Goal: Task Accomplishment & Management: Manage account settings

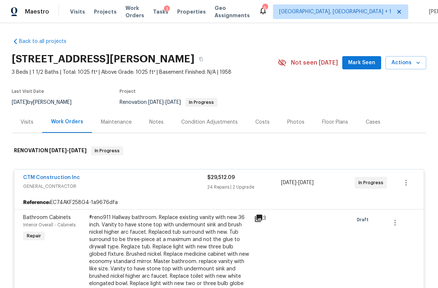
click at [265, 120] on div "Costs" at bounding box center [262, 121] width 14 height 7
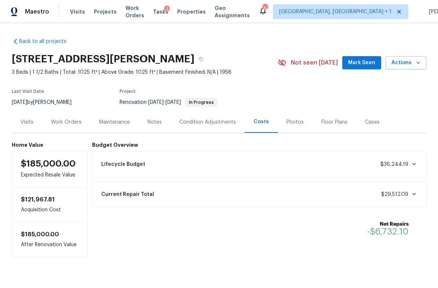
click at [68, 124] on div "Work Orders" at bounding box center [66, 121] width 30 height 7
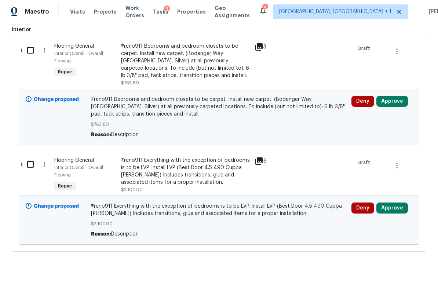
scroll to position [223, 0]
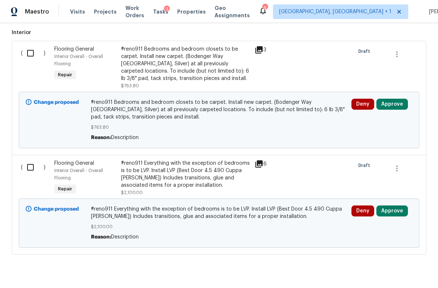
click at [392, 101] on button "Approve" at bounding box center [392, 104] width 32 height 11
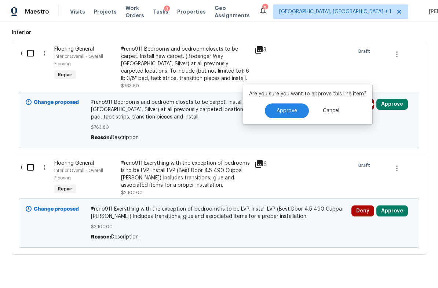
click at [291, 113] on span "Approve" at bounding box center [287, 111] width 21 height 6
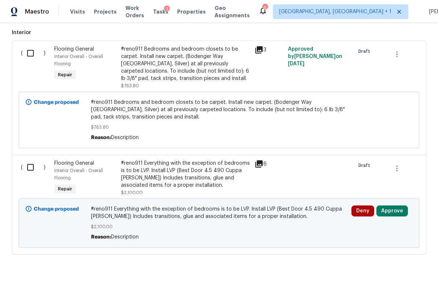
click at [391, 211] on button "Approve" at bounding box center [392, 210] width 32 height 11
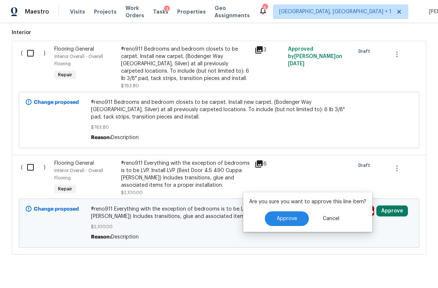
click at [288, 216] on span "Approve" at bounding box center [287, 219] width 21 height 6
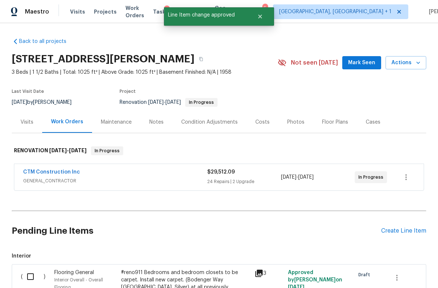
scroll to position [0, 0]
click at [97, 178] on span "GENERAL_CONTRACTOR" at bounding box center [115, 180] width 184 height 7
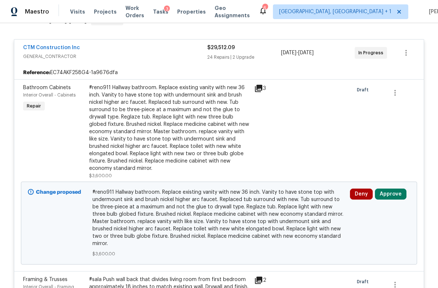
scroll to position [131, 0]
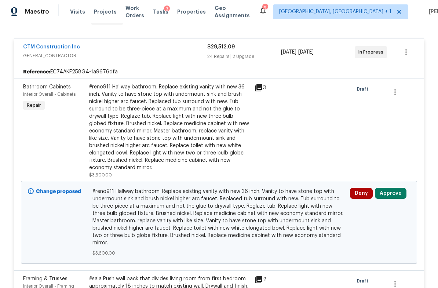
click at [389, 193] on button "Approve" at bounding box center [391, 193] width 32 height 11
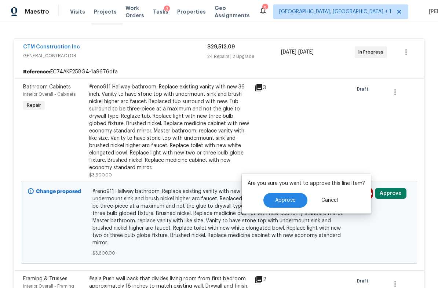
click at [292, 198] on span "Approve" at bounding box center [285, 201] width 21 height 6
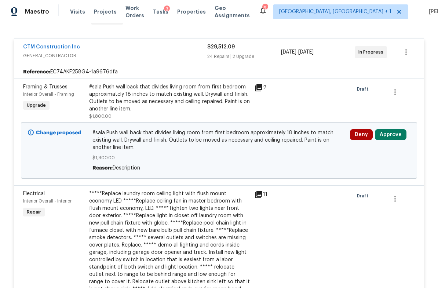
click at [393, 134] on button "Approve" at bounding box center [391, 134] width 32 height 11
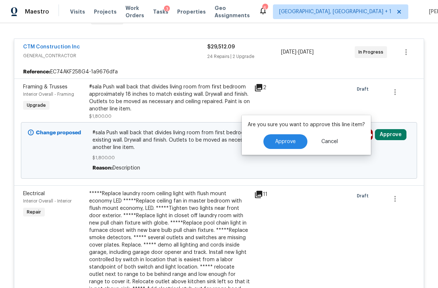
click at [293, 142] on span "Approve" at bounding box center [285, 142] width 21 height 6
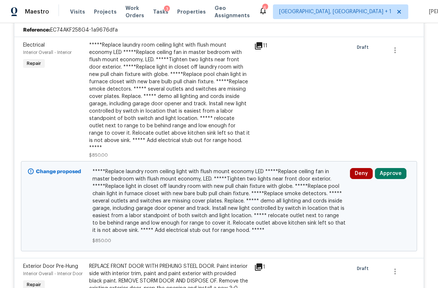
scroll to position [168, 0]
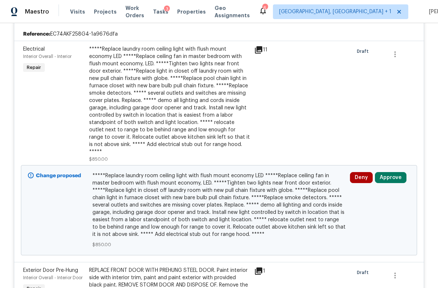
click at [391, 172] on button "Approve" at bounding box center [391, 177] width 32 height 11
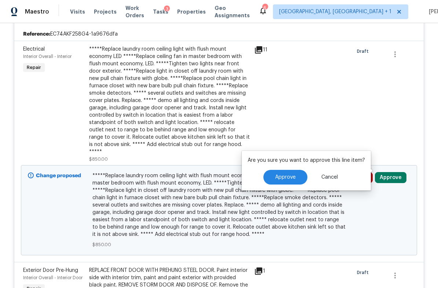
click at [291, 175] on span "Approve" at bounding box center [285, 178] width 21 height 6
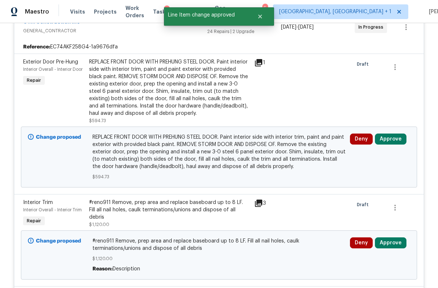
scroll to position [155, 0]
click at [388, 138] on button "Approve" at bounding box center [391, 139] width 32 height 11
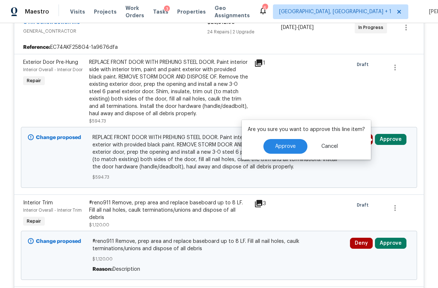
click at [292, 147] on span "Approve" at bounding box center [285, 147] width 21 height 6
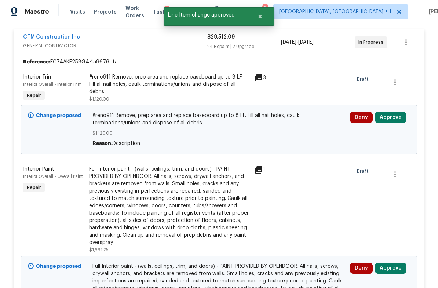
scroll to position [112, 0]
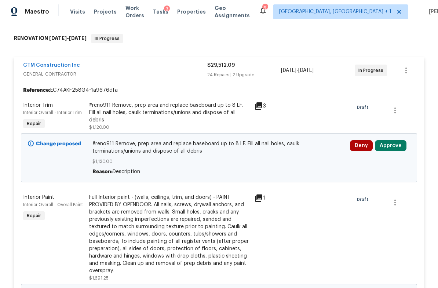
click at [389, 143] on button "Approve" at bounding box center [391, 145] width 32 height 11
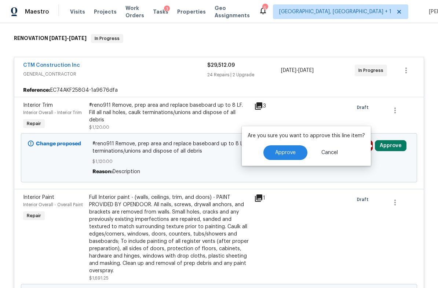
click at [294, 152] on span "Approve" at bounding box center [285, 153] width 21 height 6
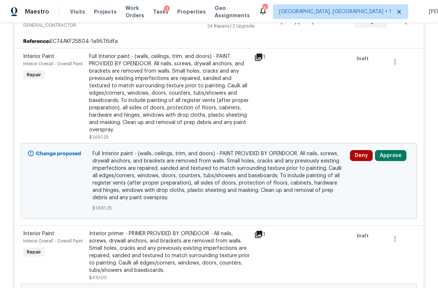
scroll to position [162, 0]
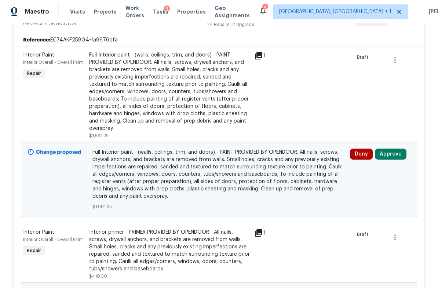
click at [389, 150] on button "Approve" at bounding box center [391, 154] width 32 height 11
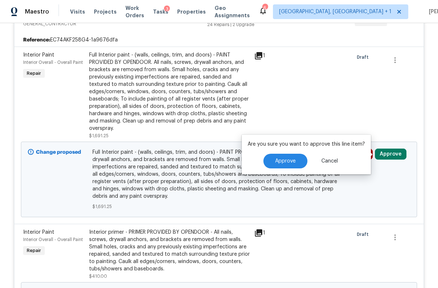
click at [293, 158] on span "Approve" at bounding box center [285, 161] width 21 height 6
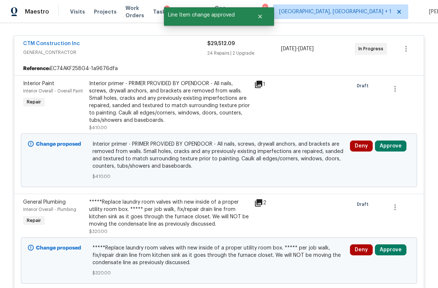
scroll to position [133, 0]
click at [387, 143] on button "Approve" at bounding box center [391, 146] width 32 height 11
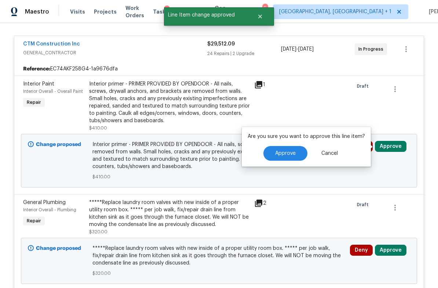
click at [295, 151] on button "Approve" at bounding box center [285, 153] width 44 height 15
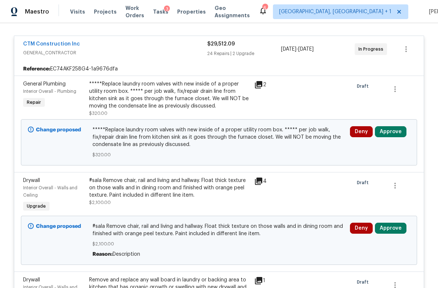
click at [389, 130] on button "Approve" at bounding box center [391, 131] width 32 height 11
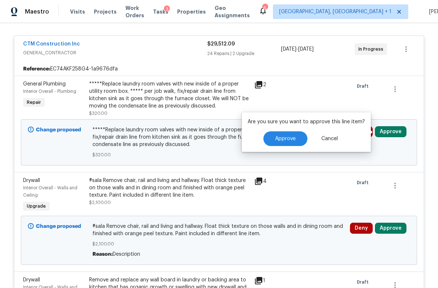
click at [288, 143] on button "Approve" at bounding box center [285, 138] width 44 height 15
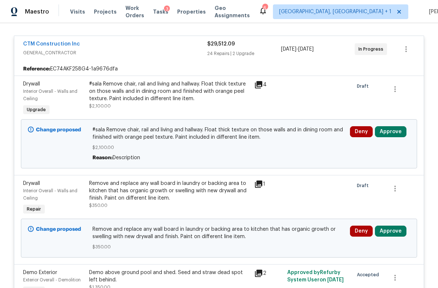
click at [391, 127] on button "Approve" at bounding box center [391, 131] width 32 height 11
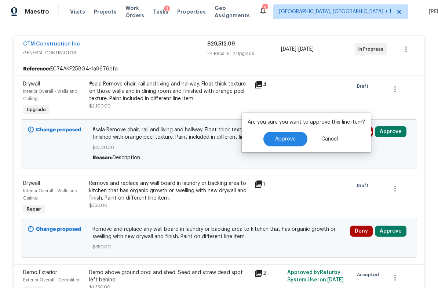
click at [290, 139] on span "Approve" at bounding box center [285, 139] width 21 height 6
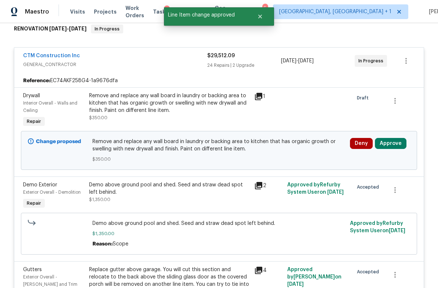
scroll to position [116, 0]
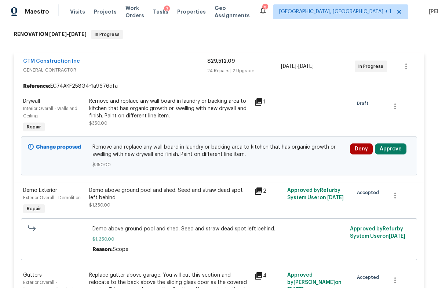
click at [391, 145] on button "Approve" at bounding box center [391, 148] width 32 height 11
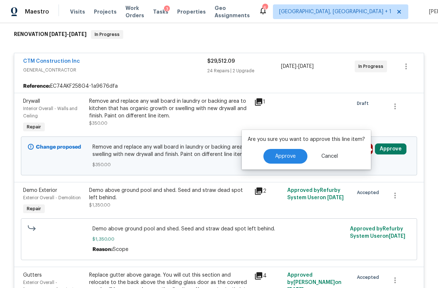
click at [291, 152] on button "Approve" at bounding box center [285, 156] width 44 height 15
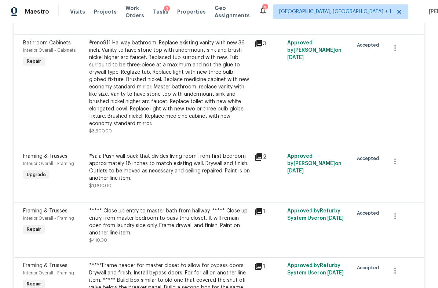
scroll to position [735, 0]
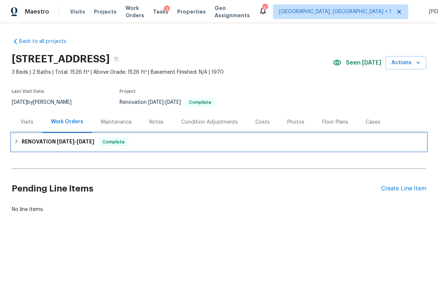
click at [68, 143] on span "8/5/25" at bounding box center [66, 141] width 18 height 5
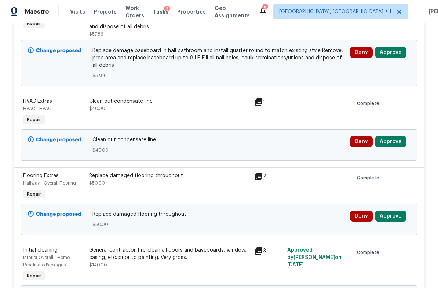
scroll to position [588, 0]
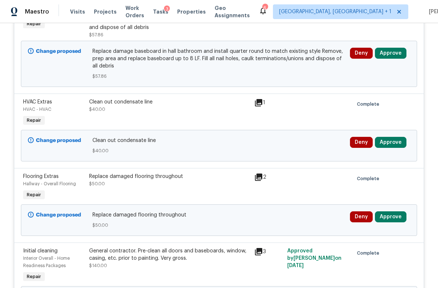
click at [385, 148] on button "Approve" at bounding box center [391, 142] width 32 height 11
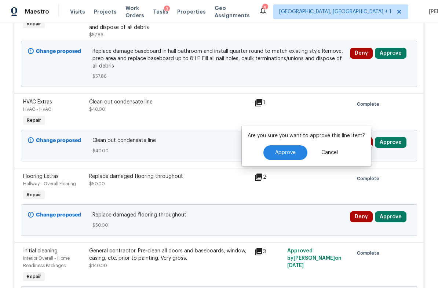
click at [292, 149] on button "Approve" at bounding box center [285, 152] width 44 height 15
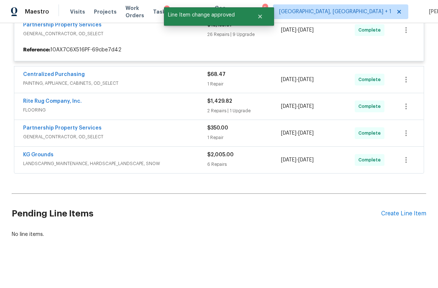
scroll to position [513, 0]
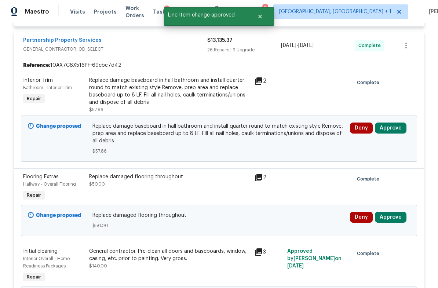
click at [394, 129] on button "Approve" at bounding box center [391, 127] width 32 height 11
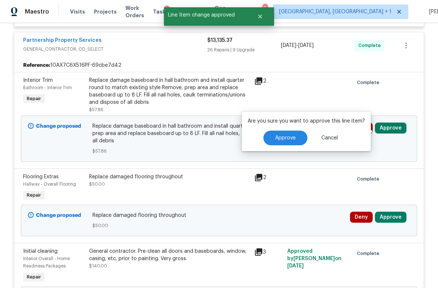
click at [290, 136] on span "Approve" at bounding box center [285, 138] width 21 height 6
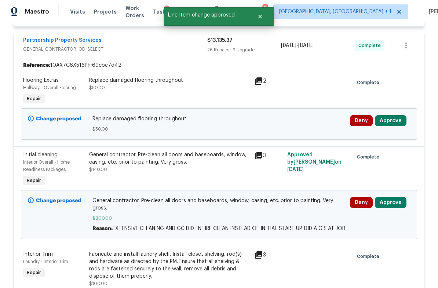
click at [389, 121] on button "Approve" at bounding box center [391, 120] width 32 height 11
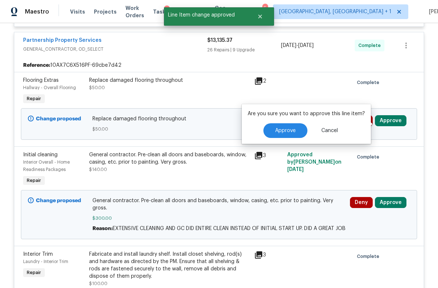
click at [295, 131] on button "Approve" at bounding box center [285, 130] width 44 height 15
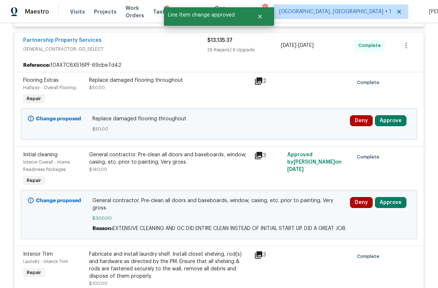
click at [390, 121] on button "Approve" at bounding box center [391, 120] width 32 height 11
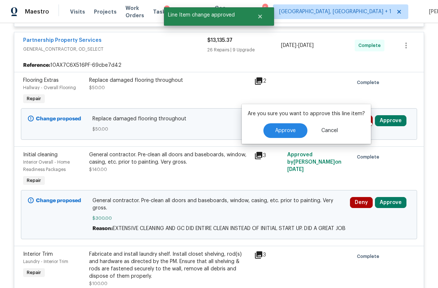
click at [292, 132] on span "Approve" at bounding box center [285, 131] width 21 height 6
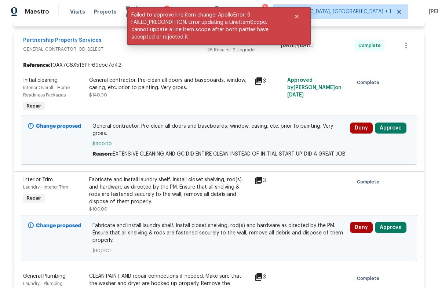
click at [398, 124] on div "Deny Approve" at bounding box center [380, 140] width 65 height 40
click at [388, 131] on button "Approve" at bounding box center [391, 127] width 32 height 11
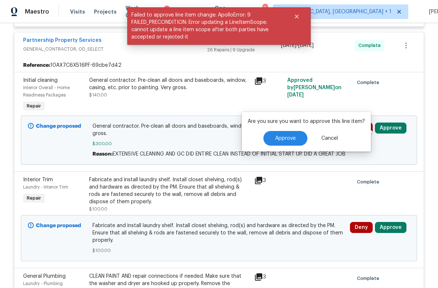
click at [292, 137] on span "Approve" at bounding box center [285, 139] width 21 height 6
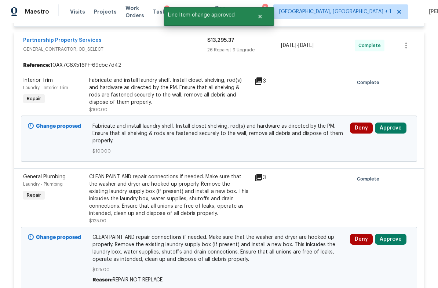
click at [396, 129] on button "Approve" at bounding box center [391, 127] width 32 height 11
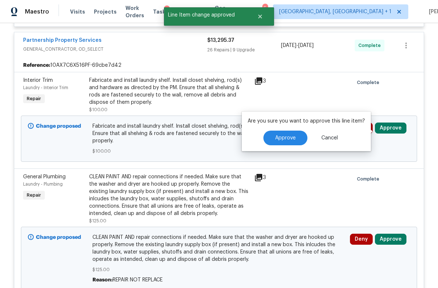
click at [290, 138] on span "Approve" at bounding box center [285, 138] width 21 height 6
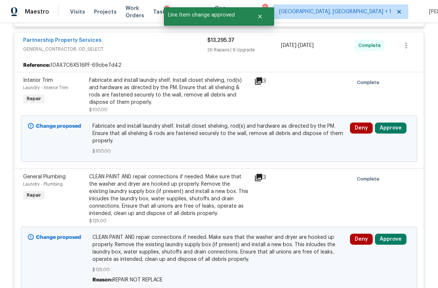
click at [394, 244] on button "Approve" at bounding box center [391, 239] width 32 height 11
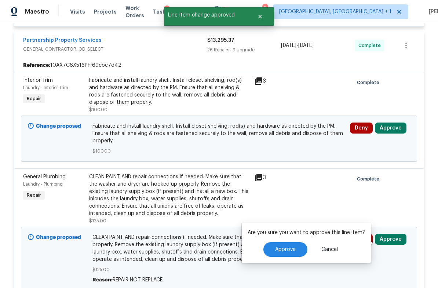
click at [287, 242] on button "Approve" at bounding box center [285, 249] width 44 height 15
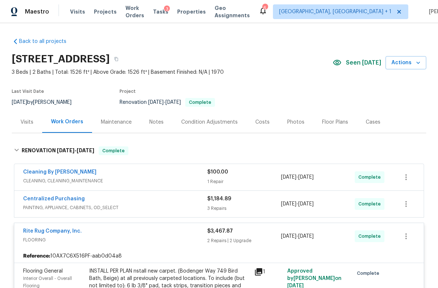
scroll to position [0, 0]
click at [264, 124] on div "Costs" at bounding box center [262, 121] width 14 height 7
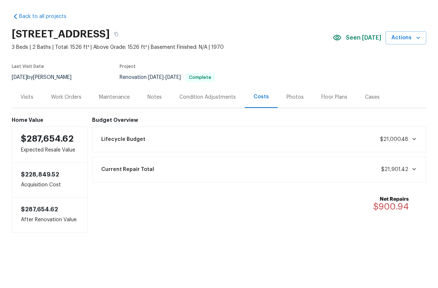
click at [30, 118] on div "Visits" at bounding box center [27, 121] width 13 height 7
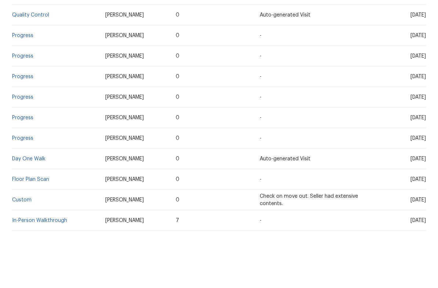
scroll to position [199, 0]
click at [81, 235] on td "In-Person Walkthrough" at bounding box center [56, 245] width 88 height 21
click at [50, 243] on link "In-Person Walkthrough" at bounding box center [39, 245] width 55 height 5
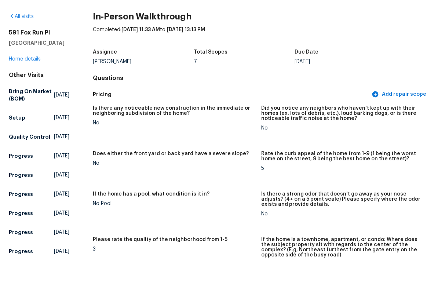
click at [27, 81] on link "Home details" at bounding box center [25, 83] width 32 height 5
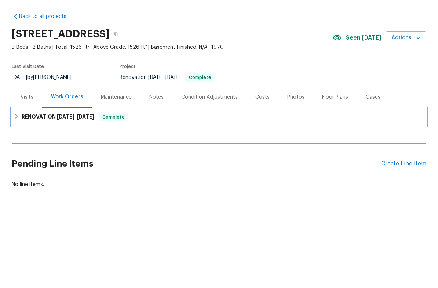
click at [62, 139] on span "8/5/25" at bounding box center [66, 141] width 18 height 5
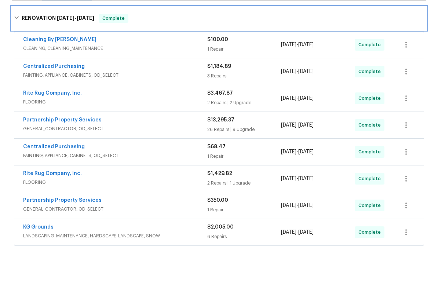
scroll to position [109, 0]
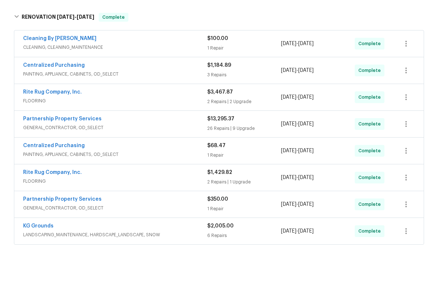
click at [118, 194] on div "Rite Rug Company, Inc." at bounding box center [115, 198] width 184 height 9
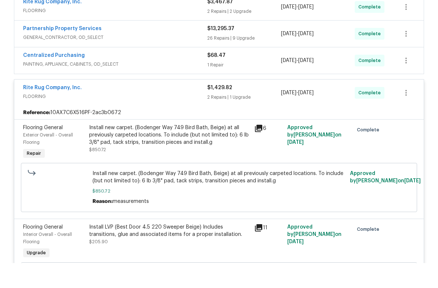
scroll to position [190, 0]
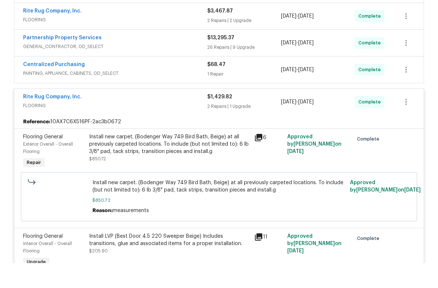
click at [172, 127] on span "FLOORING" at bounding box center [115, 130] width 184 height 7
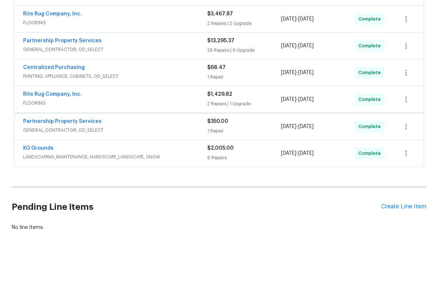
scroll to position [186, 0]
click at [157, 71] on span "GENERAL_CONTRACTOR, OD_SELECT" at bounding box center [115, 74] width 184 height 7
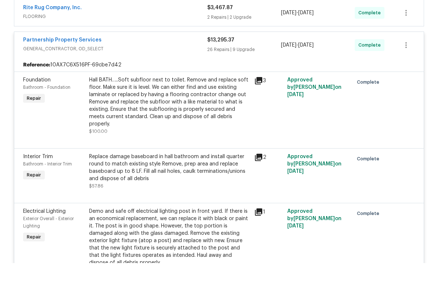
scroll to position [187, 0]
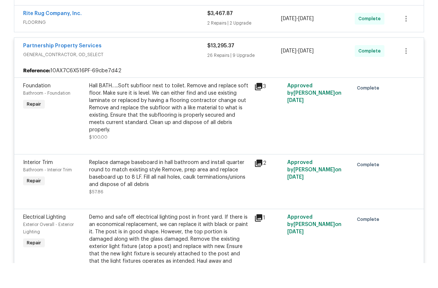
click at [167, 76] on span "GENERAL_CONTRACTOR, OD_SELECT" at bounding box center [115, 79] width 184 height 7
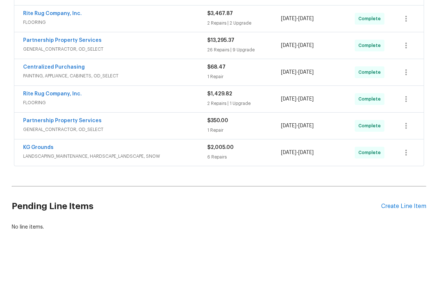
scroll to position [186, 0]
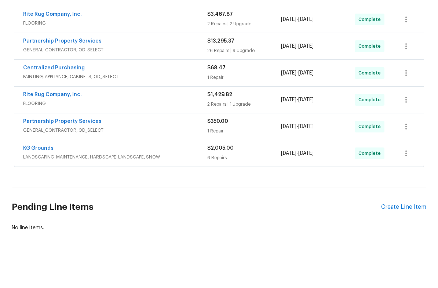
click at [167, 36] on div "Rite Rug Company, Inc." at bounding box center [115, 40] width 184 height 9
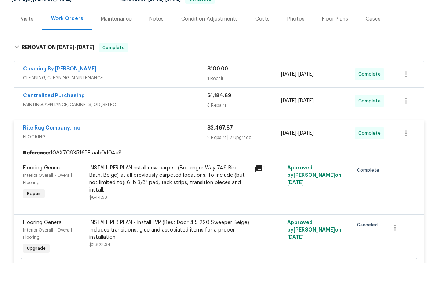
scroll to position [84, 0]
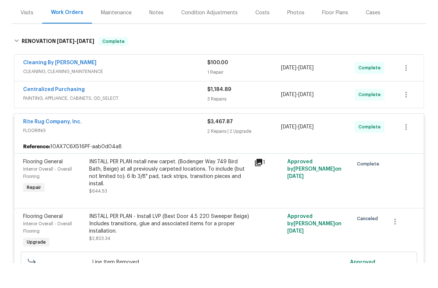
click at [176, 143] on div "Rite Rug Company, Inc." at bounding box center [115, 147] width 184 height 9
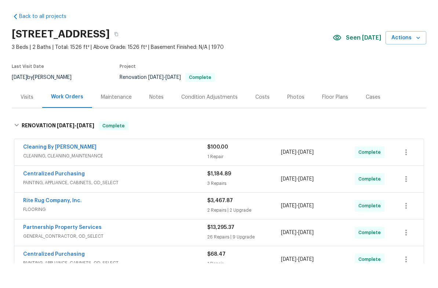
scroll to position [0, 0]
click at [263, 118] on div "Costs" at bounding box center [262, 121] width 14 height 7
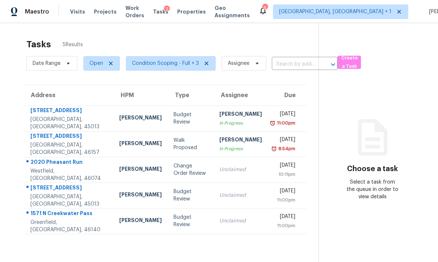
click at [113, 168] on td "Isaul Martinez" at bounding box center [140, 170] width 54 height 26
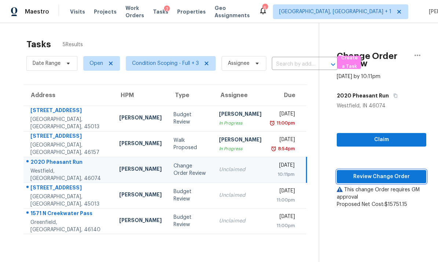
click at [381, 176] on span "Review Change Order" at bounding box center [382, 176] width 78 height 9
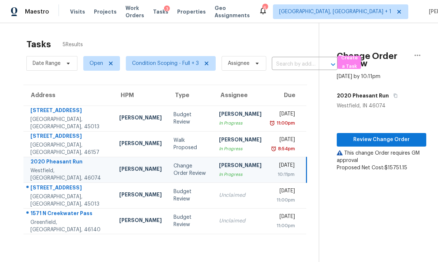
click at [89, 198] on td "6 Twinbrook Dr Hamilton, OH, 45013" at bounding box center [68, 196] width 90 height 26
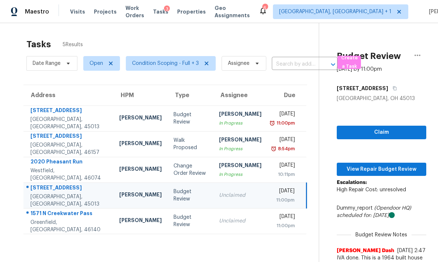
click at [113, 118] on td "Robert Carl" at bounding box center [140, 119] width 54 height 26
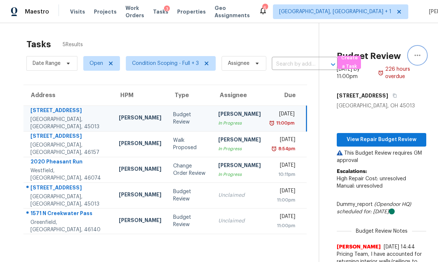
click at [420, 54] on icon "button" at bounding box center [417, 55] width 9 height 9
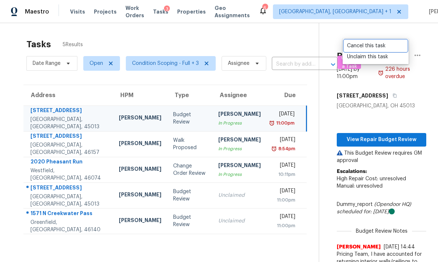
click at [372, 46] on div "Cancel this task" at bounding box center [375, 45] width 57 height 7
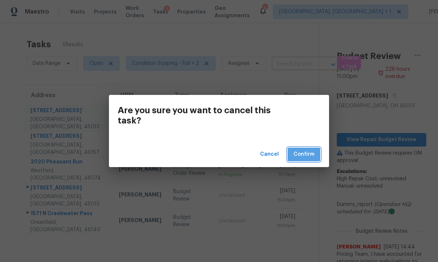
click at [300, 152] on span "Confirm" at bounding box center [303, 154] width 21 height 9
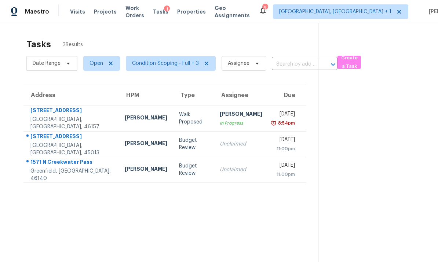
click at [92, 143] on td "6 Twinbrook Dr Hamilton, OH, 45013" at bounding box center [70, 144] width 95 height 26
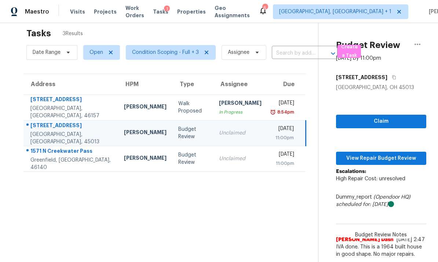
scroll to position [10, 0]
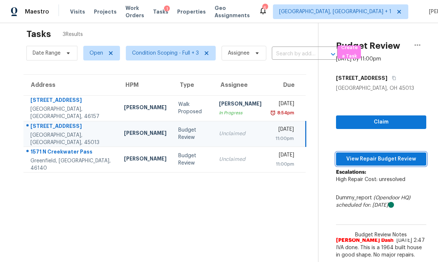
click at [378, 157] on span "View Repair Budget Review" at bounding box center [381, 159] width 78 height 9
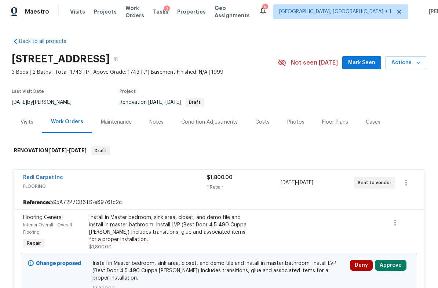
click at [259, 119] on div "Costs" at bounding box center [262, 121] width 14 height 7
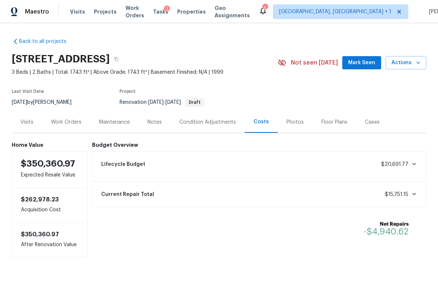
click at [262, 122] on div "Costs" at bounding box center [260, 121] width 15 height 7
click at [70, 121] on div "Work Orders" at bounding box center [66, 121] width 30 height 7
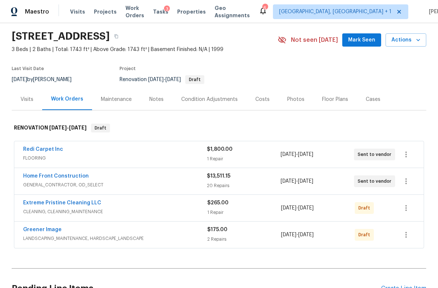
scroll to position [24, 0]
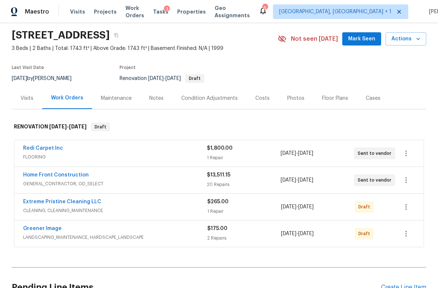
click at [25, 98] on div "Visits" at bounding box center [27, 98] width 13 height 7
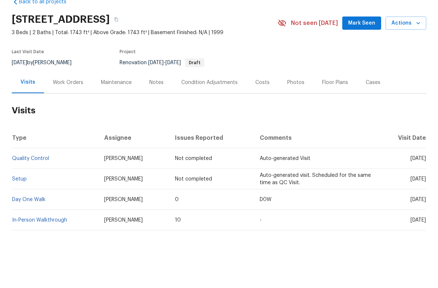
scroll to position [18, 0]
click at [83, 235] on td "In-Person Walkthrough" at bounding box center [55, 245] width 87 height 21
click at [55, 243] on link "In-Person Walkthrough" at bounding box center [39, 245] width 55 height 5
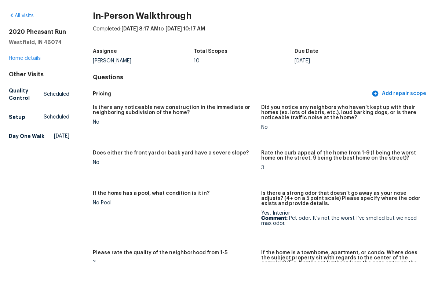
click at [32, 81] on link "Home details" at bounding box center [25, 83] width 32 height 5
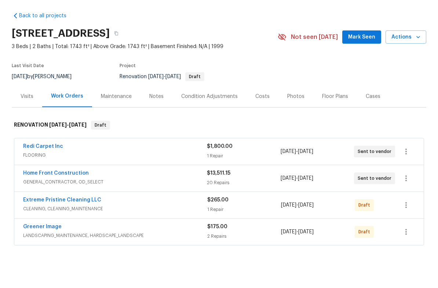
click at [102, 168] on div "Redi Carpet Inc" at bounding box center [115, 172] width 184 height 9
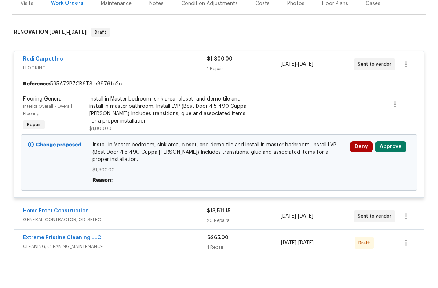
scroll to position [95, 0]
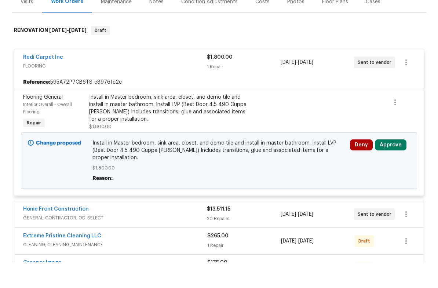
click at [393, 165] on button "Approve" at bounding box center [391, 170] width 32 height 11
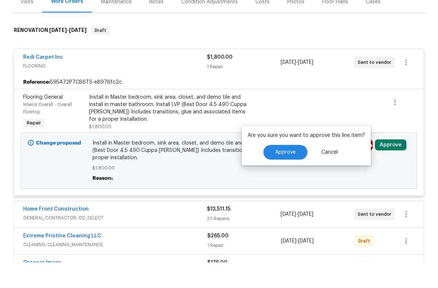
click at [288, 171] on button "Approve" at bounding box center [285, 178] width 44 height 15
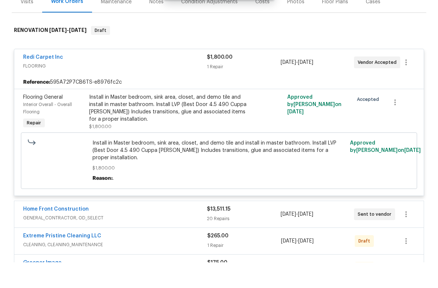
click at [97, 79] on div "Redi Carpet Inc" at bounding box center [115, 83] width 184 height 9
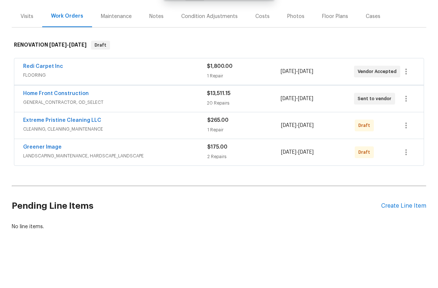
scroll to position [79, 0]
click at [130, 125] on span "GENERAL_CONTRACTOR, OD_SELECT" at bounding box center [115, 128] width 184 height 7
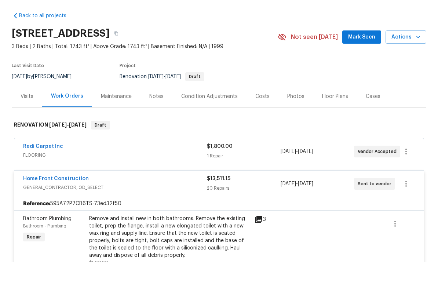
scroll to position [0, 0]
click at [159, 118] on div "Notes" at bounding box center [156, 121] width 14 height 7
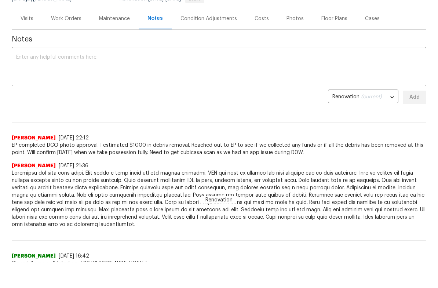
scroll to position [75, 0]
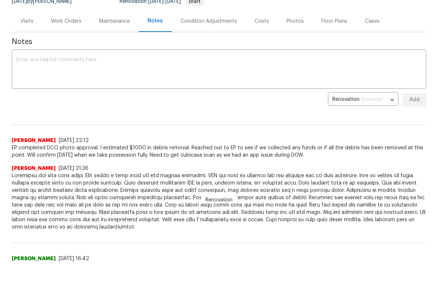
click at [66, 43] on div "Work Orders" at bounding box center [66, 46] width 30 height 7
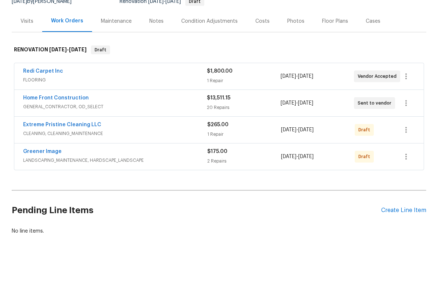
click at [125, 120] on div "Home Front Construction" at bounding box center [115, 124] width 184 height 9
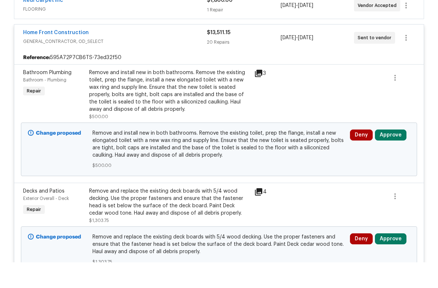
scroll to position [146, 0]
click at [389, 155] on button "Approve" at bounding box center [391, 160] width 32 height 11
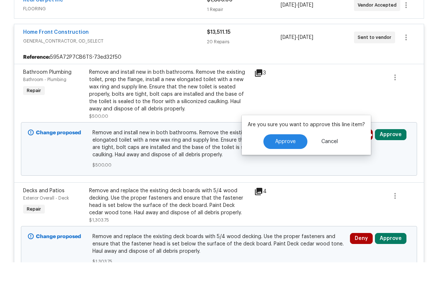
click at [290, 160] on button "Approve" at bounding box center [285, 167] width 44 height 15
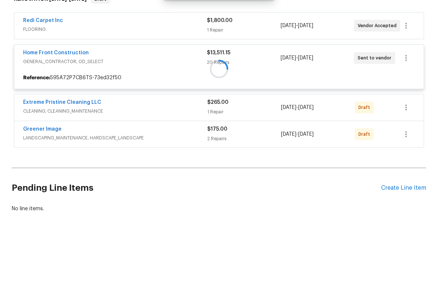
scroll to position [107, 0]
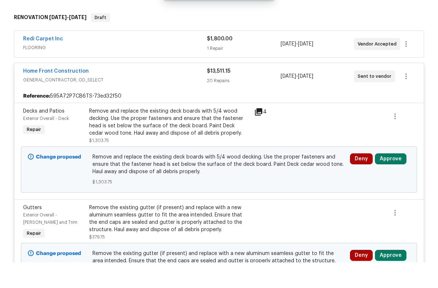
click at [391, 179] on button "Approve" at bounding box center [391, 184] width 32 height 11
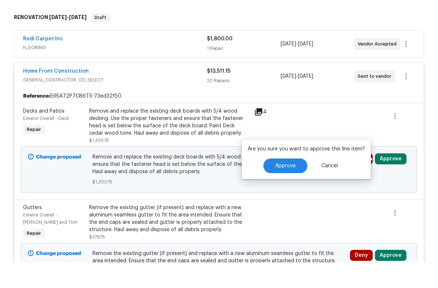
click at [290, 189] on span "Approve" at bounding box center [285, 192] width 21 height 6
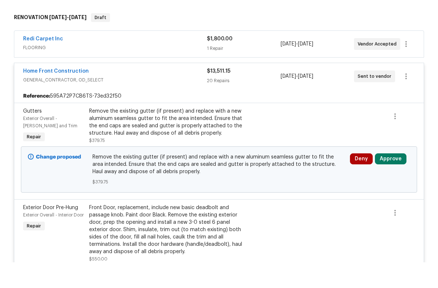
click at [392, 179] on button "Approve" at bounding box center [391, 184] width 32 height 11
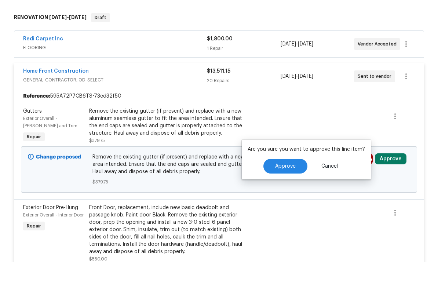
click at [289, 189] on span "Approve" at bounding box center [285, 192] width 21 height 6
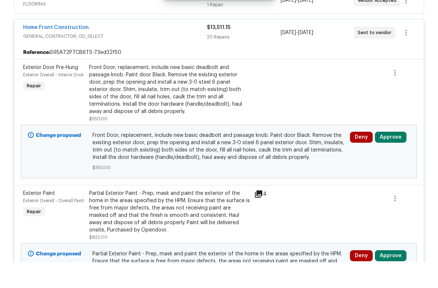
scroll to position [138, 0]
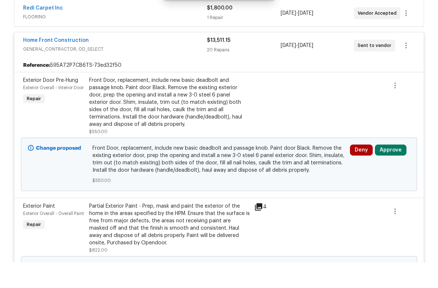
click at [394, 170] on button "Approve" at bounding box center [391, 175] width 32 height 11
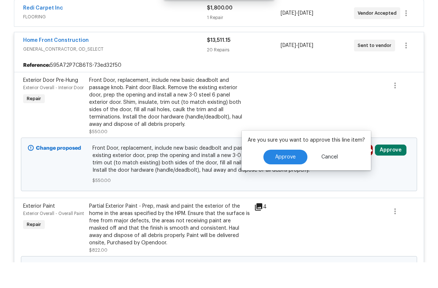
click at [273, 175] on button "Approve" at bounding box center [285, 182] width 44 height 15
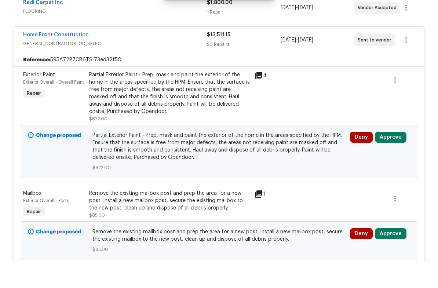
scroll to position [143, 0]
click at [392, 158] on button "Approve" at bounding box center [391, 163] width 32 height 11
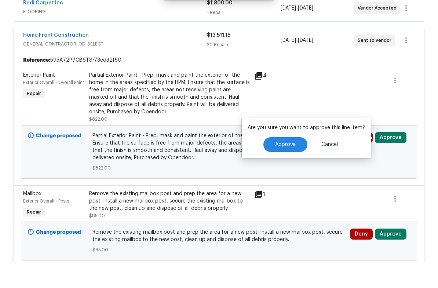
click at [280, 156] on div "Are you sure you want to approve this line item? Approve Cancel" at bounding box center [306, 164] width 129 height 40
click at [278, 163] on button "Approve" at bounding box center [285, 170] width 44 height 15
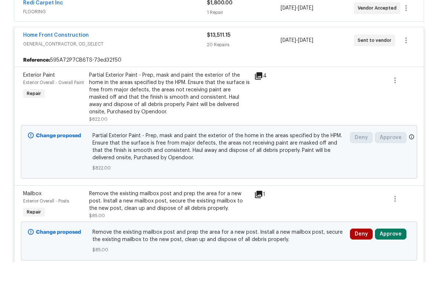
scroll to position [107, 0]
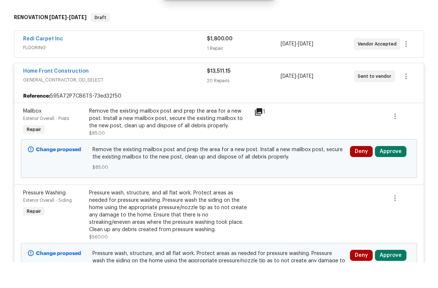
click at [394, 172] on button "Approve" at bounding box center [391, 177] width 32 height 11
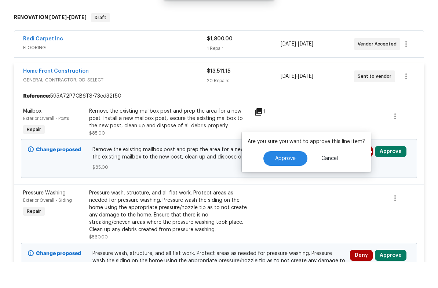
click at [282, 182] on span "Approve" at bounding box center [285, 185] width 21 height 6
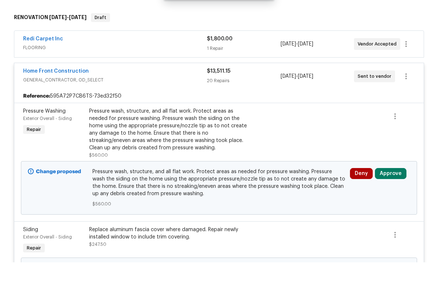
click at [402, 194] on button "Approve" at bounding box center [391, 199] width 32 height 11
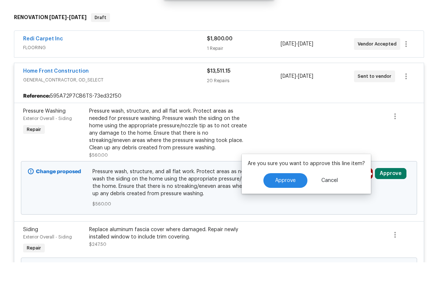
click at [282, 204] on span "Approve" at bounding box center [285, 207] width 21 height 6
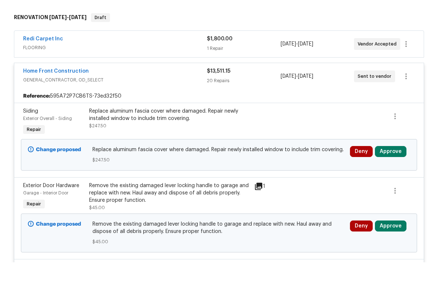
click at [398, 172] on button "Approve" at bounding box center [391, 177] width 32 height 11
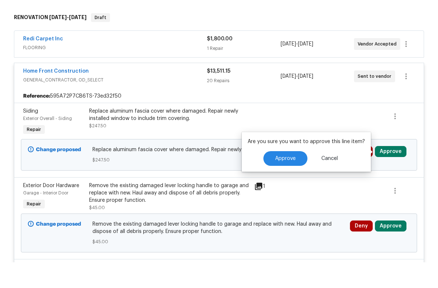
click at [282, 182] on span "Approve" at bounding box center [285, 185] width 21 height 6
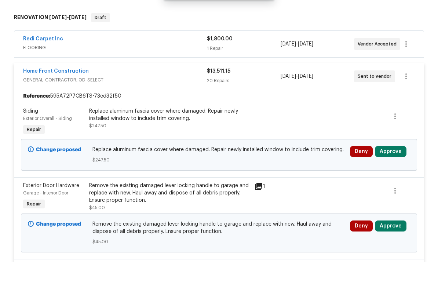
click at [391, 172] on button "Approve" at bounding box center [391, 177] width 32 height 11
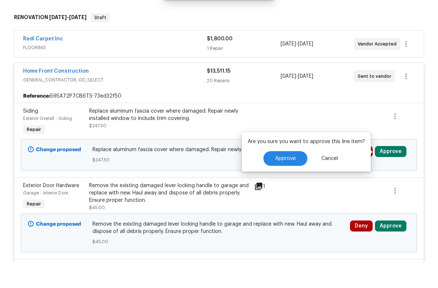
click at [291, 182] on span "Approve" at bounding box center [285, 185] width 21 height 6
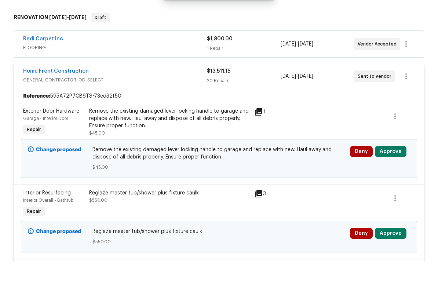
click at [389, 172] on button "Approve" at bounding box center [391, 177] width 32 height 11
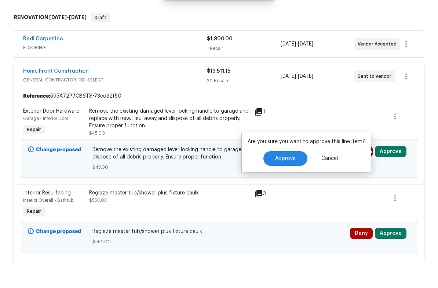
click at [293, 177] on button "Approve" at bounding box center [285, 184] width 44 height 15
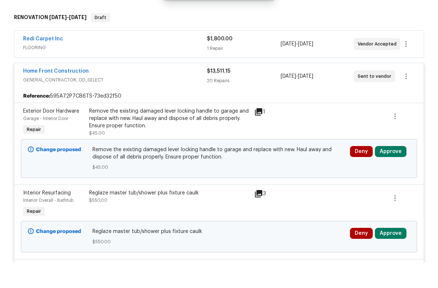
click at [391, 253] on button "Approve" at bounding box center [391, 258] width 32 height 11
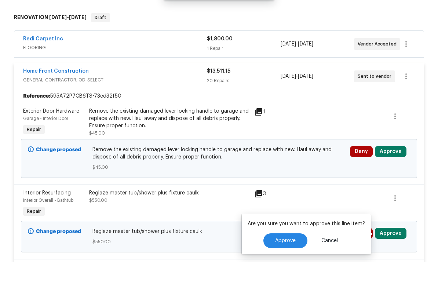
click at [290, 259] on button "Approve" at bounding box center [285, 266] width 44 height 15
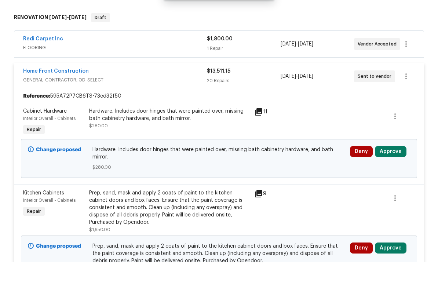
click at [394, 172] on button "Approve" at bounding box center [391, 177] width 32 height 11
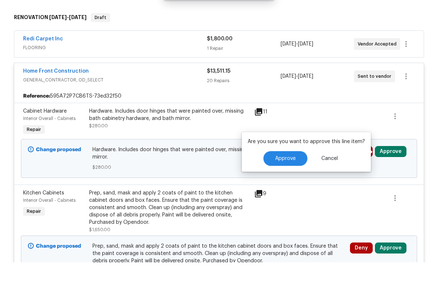
click at [282, 182] on span "Approve" at bounding box center [285, 185] width 21 height 6
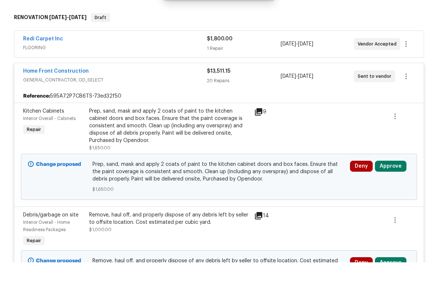
click at [391, 186] on button "Approve" at bounding box center [391, 191] width 32 height 11
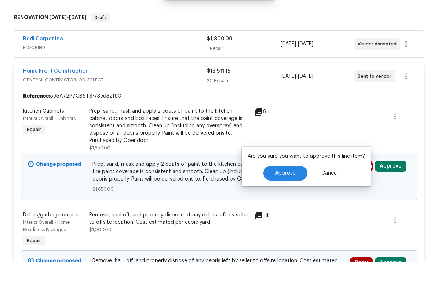
click at [286, 196] on span "Approve" at bounding box center [285, 199] width 21 height 6
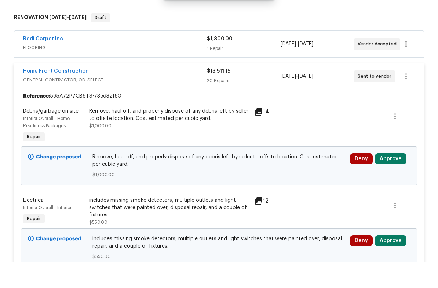
click at [394, 179] on button "Approve" at bounding box center [391, 184] width 32 height 11
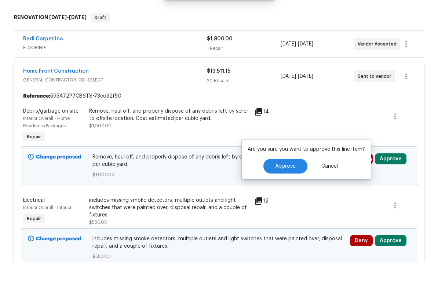
click at [289, 189] on span "Approve" at bounding box center [285, 192] width 21 height 6
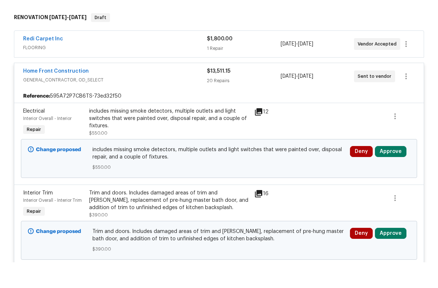
click at [392, 172] on button "Approve" at bounding box center [391, 177] width 32 height 11
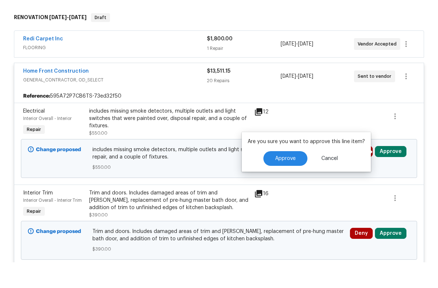
click at [286, 182] on span "Approve" at bounding box center [285, 185] width 21 height 6
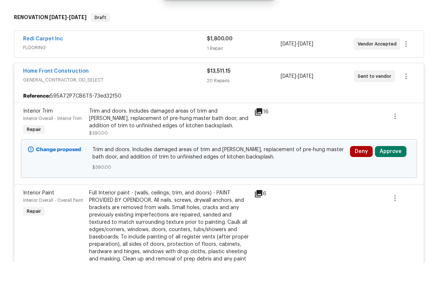
click at [388, 172] on button "Approve" at bounding box center [391, 177] width 32 height 11
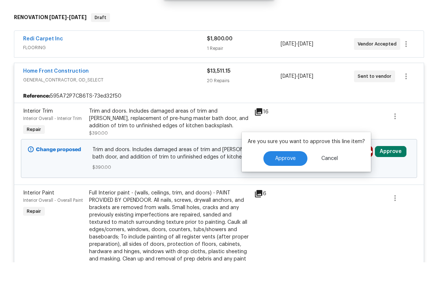
click at [289, 182] on span "Approve" at bounding box center [285, 185] width 21 height 6
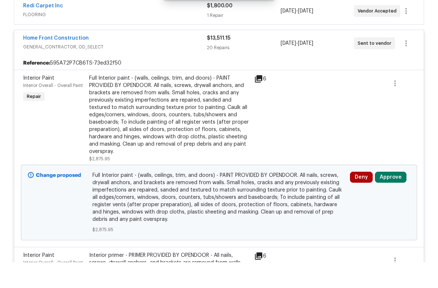
scroll to position [140, 0]
click at [387, 198] on button "Approve" at bounding box center [391, 203] width 32 height 11
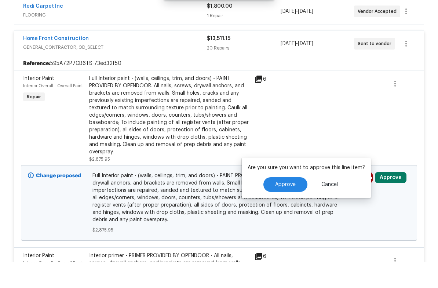
click at [286, 208] on span "Approve" at bounding box center [285, 211] width 21 height 6
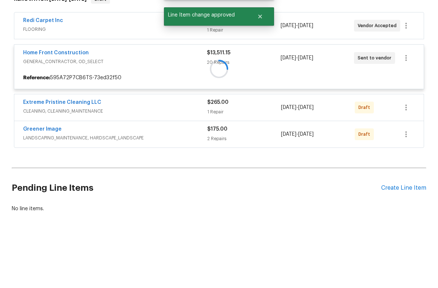
scroll to position [107, 0]
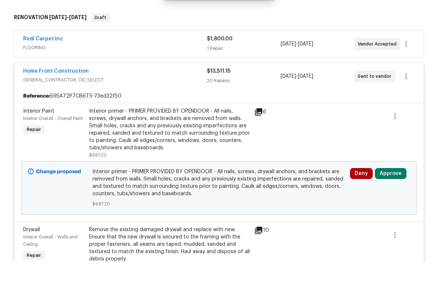
click at [388, 194] on button "Approve" at bounding box center [391, 199] width 32 height 11
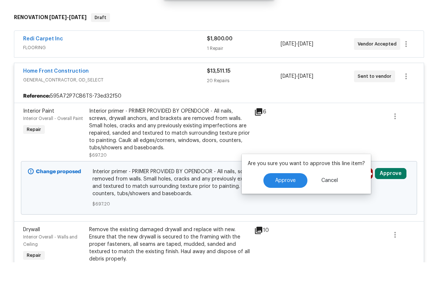
click at [284, 204] on span "Approve" at bounding box center [285, 207] width 21 height 6
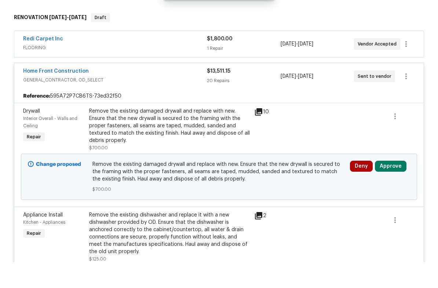
click at [387, 186] on button "Approve" at bounding box center [391, 191] width 32 height 11
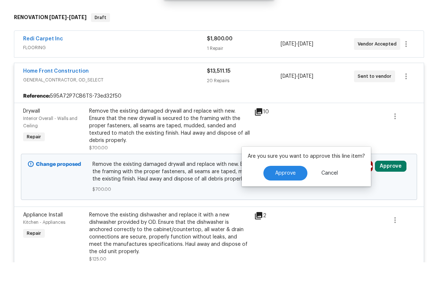
click at [290, 196] on span "Approve" at bounding box center [285, 199] width 21 height 6
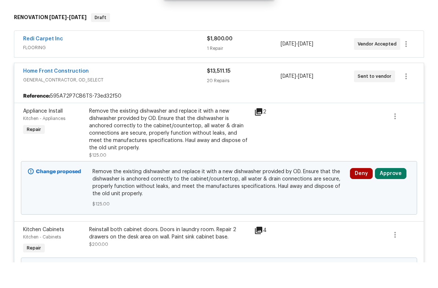
click at [400, 194] on button "Approve" at bounding box center [391, 199] width 32 height 11
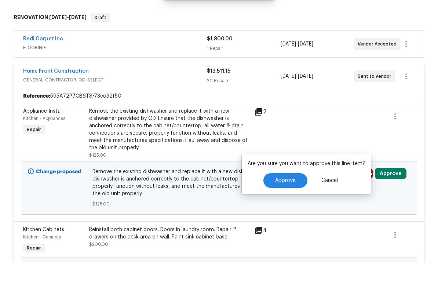
click at [287, 204] on span "Approve" at bounding box center [285, 207] width 21 height 6
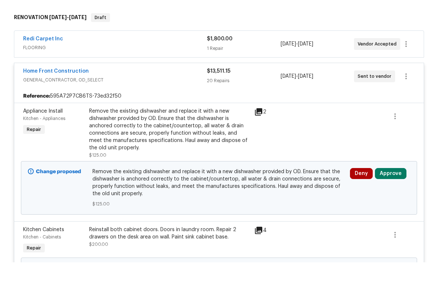
click at [387, 194] on button "Approve" at bounding box center [391, 199] width 32 height 11
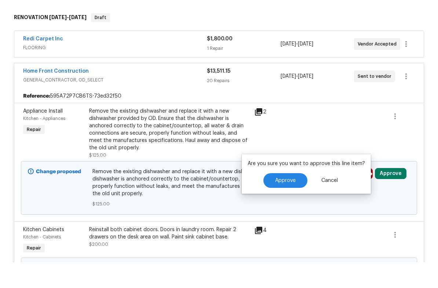
click at [290, 204] on span "Approve" at bounding box center [285, 207] width 21 height 6
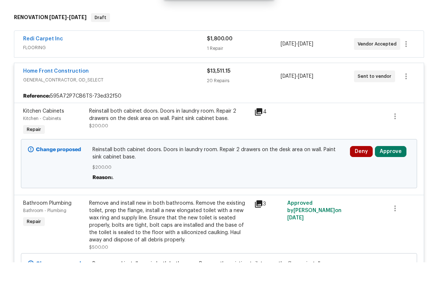
click at [399, 172] on button "Approve" at bounding box center [391, 177] width 32 height 11
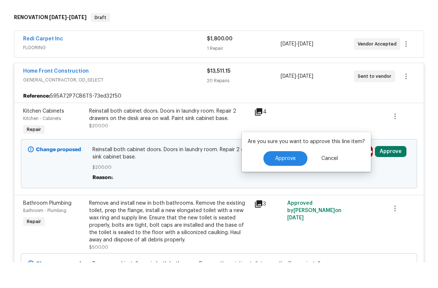
click at [284, 182] on span "Approve" at bounding box center [285, 185] width 21 height 6
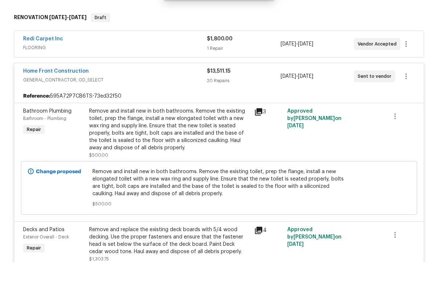
click at [128, 93] on div "Home Front Construction" at bounding box center [115, 97] width 184 height 9
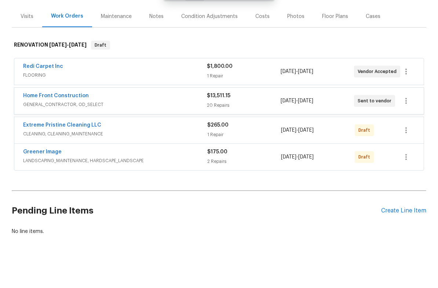
scroll to position [79, 0]
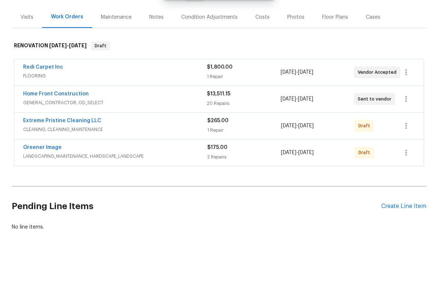
click at [125, 151] on span "CLEANING, CLEANING_MAINTENANCE" at bounding box center [115, 154] width 184 height 7
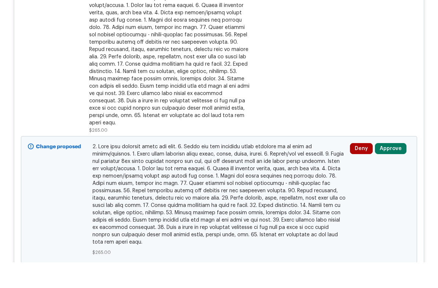
scroll to position [282, 0]
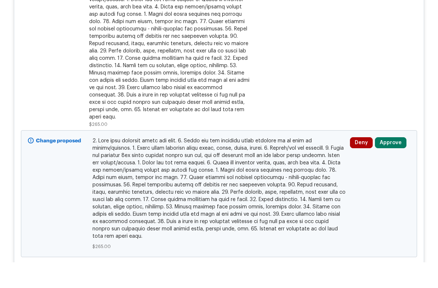
click at [388, 163] on button "Approve" at bounding box center [391, 168] width 32 height 11
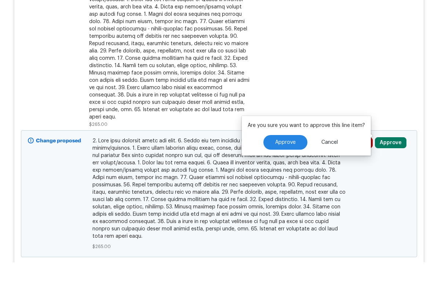
click at [288, 165] on span "Approve" at bounding box center [285, 168] width 21 height 6
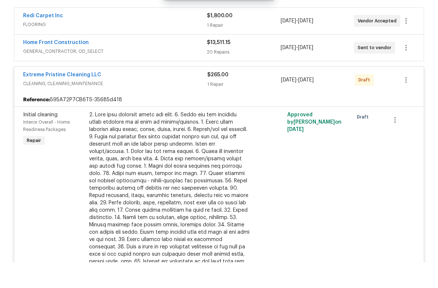
click at [133, 97] on div "Extreme Pristine Cleaning LLC" at bounding box center [115, 101] width 184 height 9
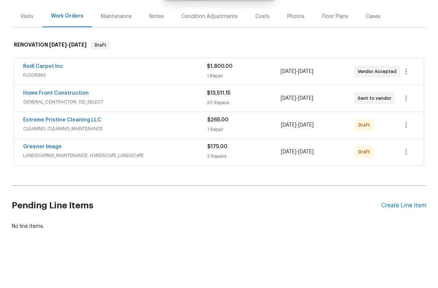
scroll to position [79, 0]
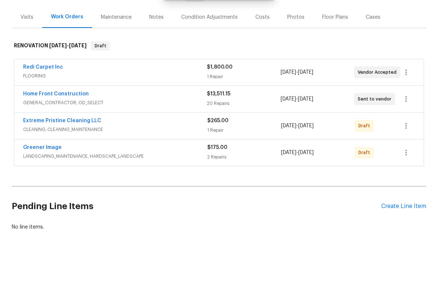
click at [154, 178] on span "LANDSCAPING_MAINTENANCE, HARDSCAPE_LANDSCAPE" at bounding box center [115, 181] width 184 height 7
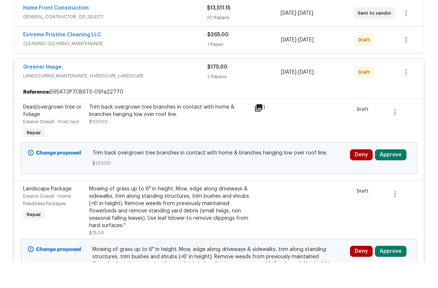
scroll to position [167, 0]
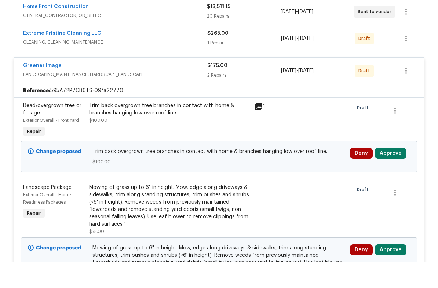
click at [391, 173] on button "Approve" at bounding box center [391, 178] width 32 height 11
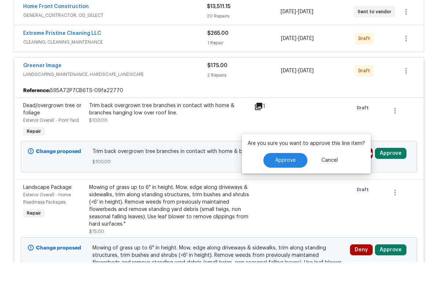
click at [285, 183] on span "Approve" at bounding box center [285, 186] width 21 height 6
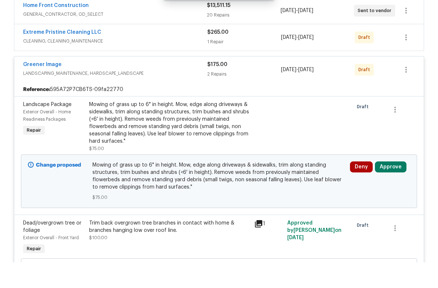
scroll to position [177, 0]
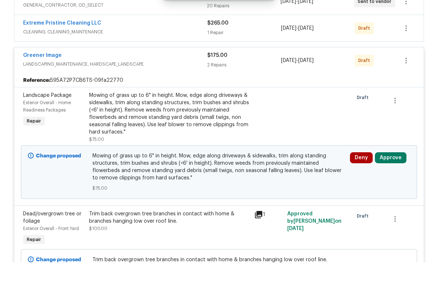
click at [391, 178] on button "Approve" at bounding box center [391, 183] width 32 height 11
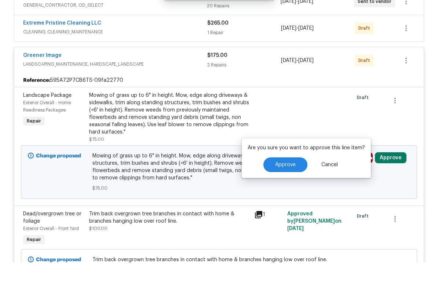
click at [279, 188] on span "Approve" at bounding box center [285, 191] width 21 height 6
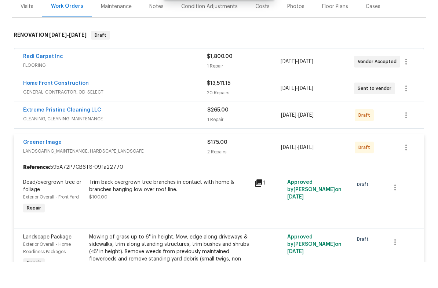
click at [169, 164] on div "Greener Image" at bounding box center [115, 168] width 184 height 9
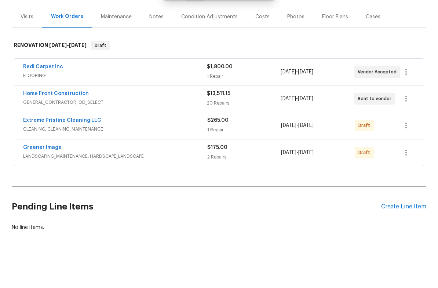
scroll to position [79, 0]
